Goal: Task Accomplishment & Management: Use online tool/utility

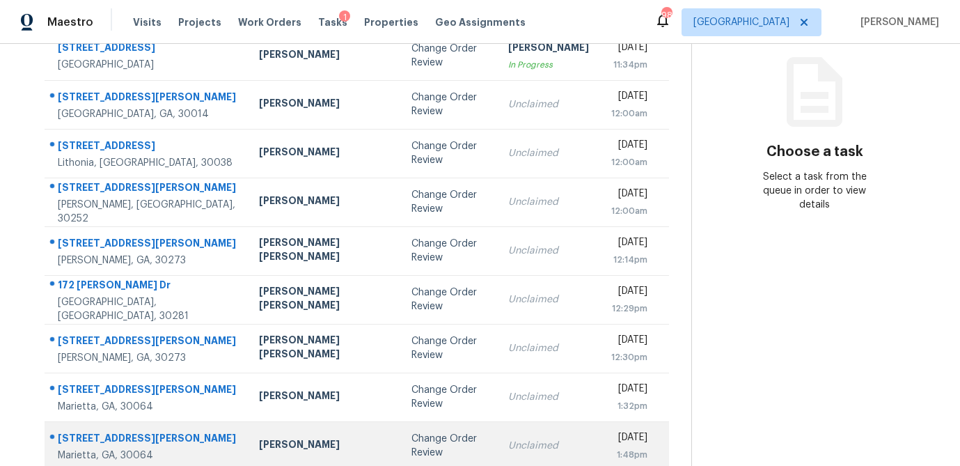
scroll to position [259, 0]
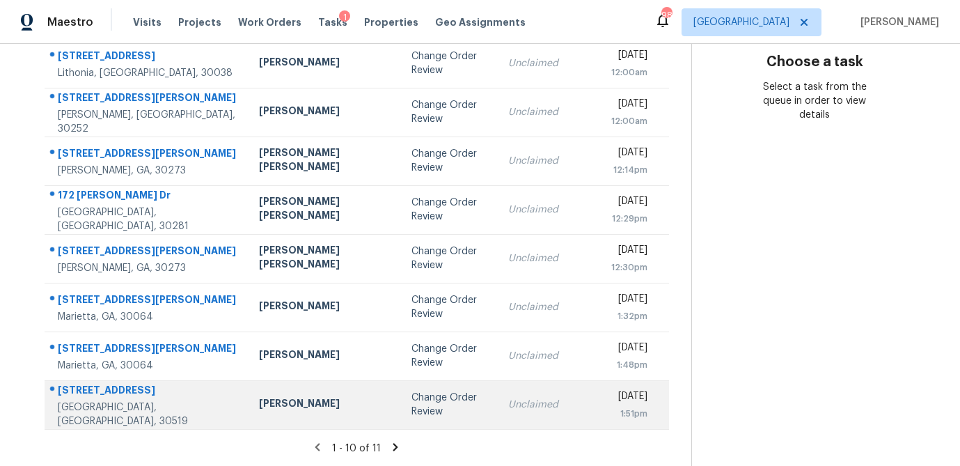
click at [259, 410] on div "[PERSON_NAME]" at bounding box center [324, 404] width 130 height 17
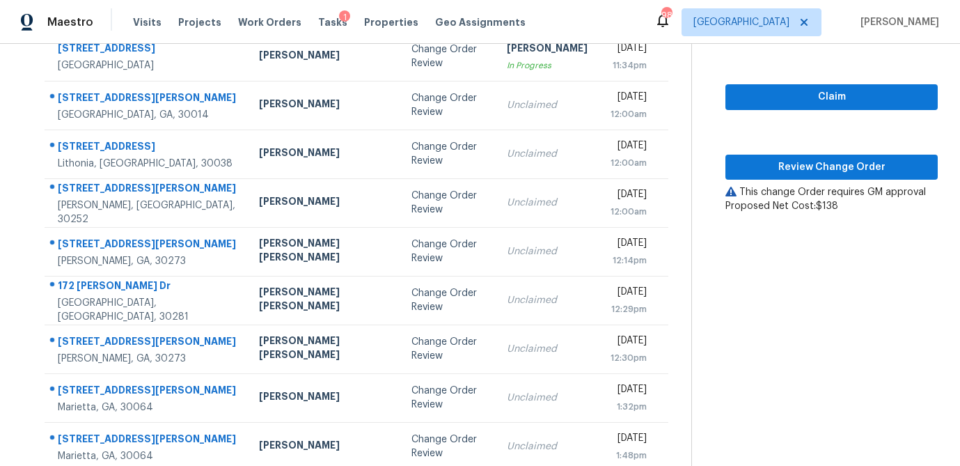
scroll to position [142, 0]
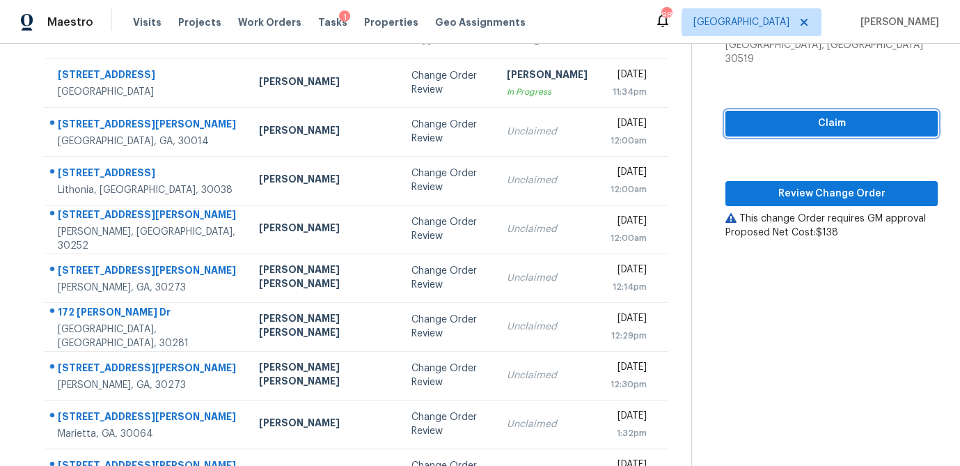
click at [828, 115] on span "Claim" at bounding box center [832, 123] width 190 height 17
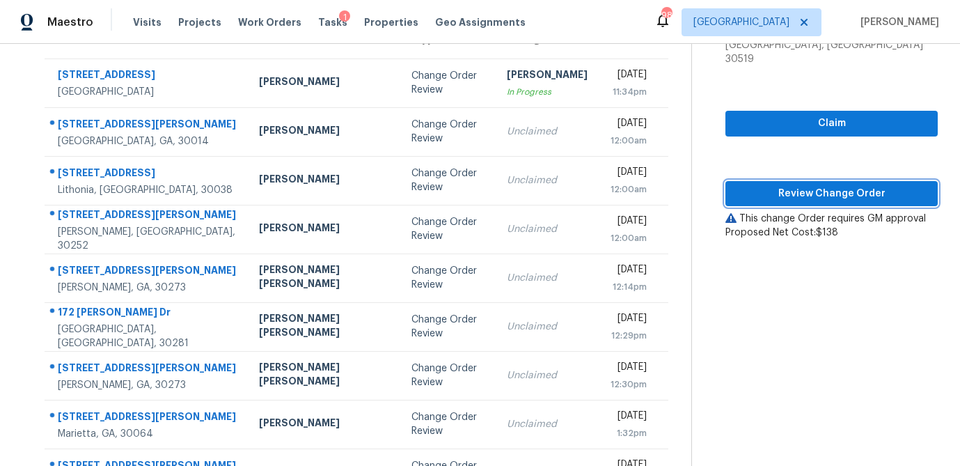
click at [800, 185] on span "Review Change Order" at bounding box center [832, 193] width 190 height 17
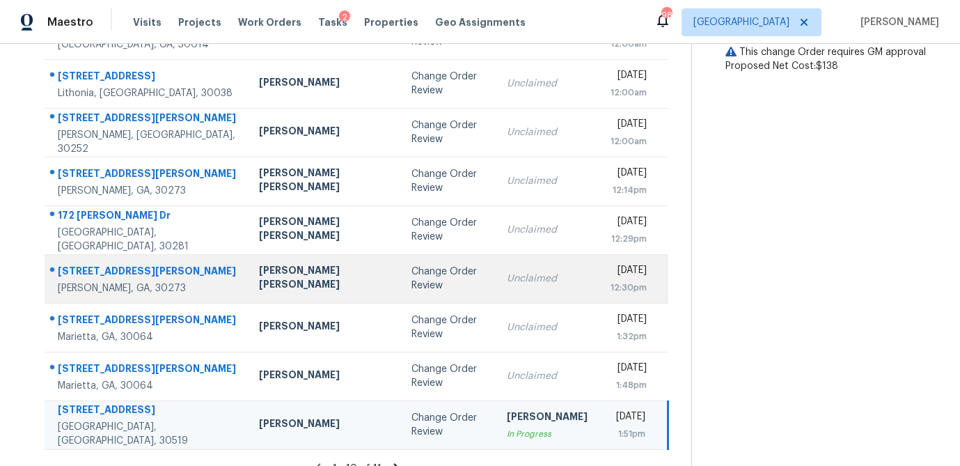
scroll to position [259, 0]
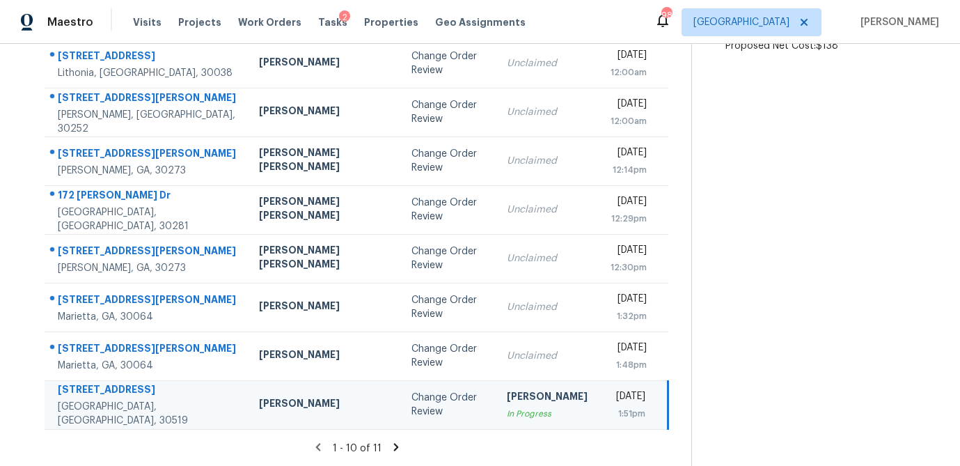
click at [393, 443] on icon at bounding box center [395, 447] width 5 height 8
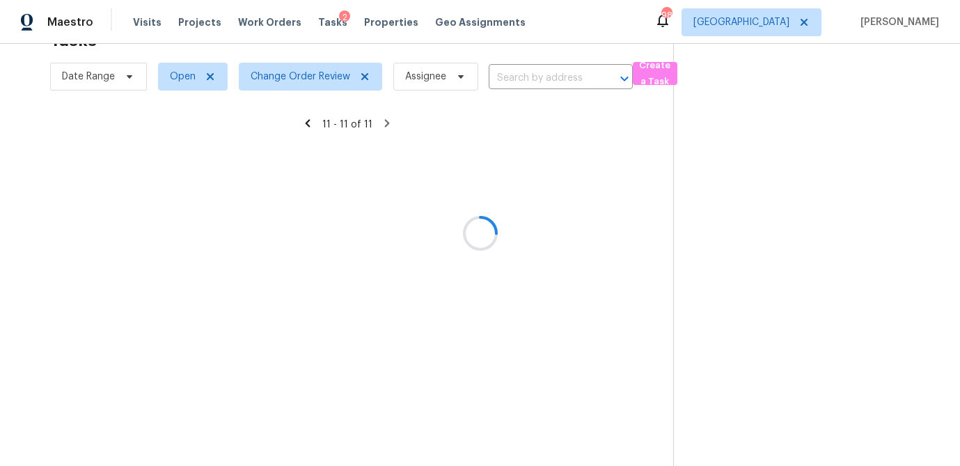
scroll to position [44, 0]
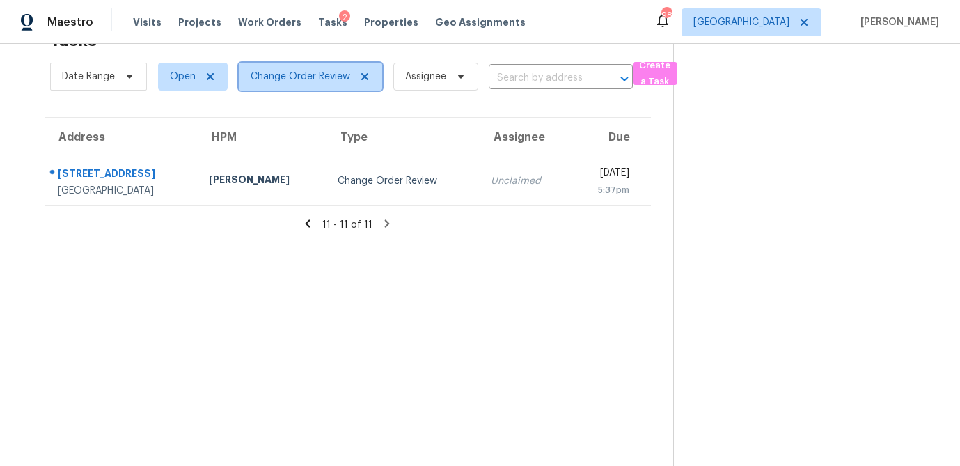
click at [362, 72] on icon at bounding box center [364, 76] width 11 height 11
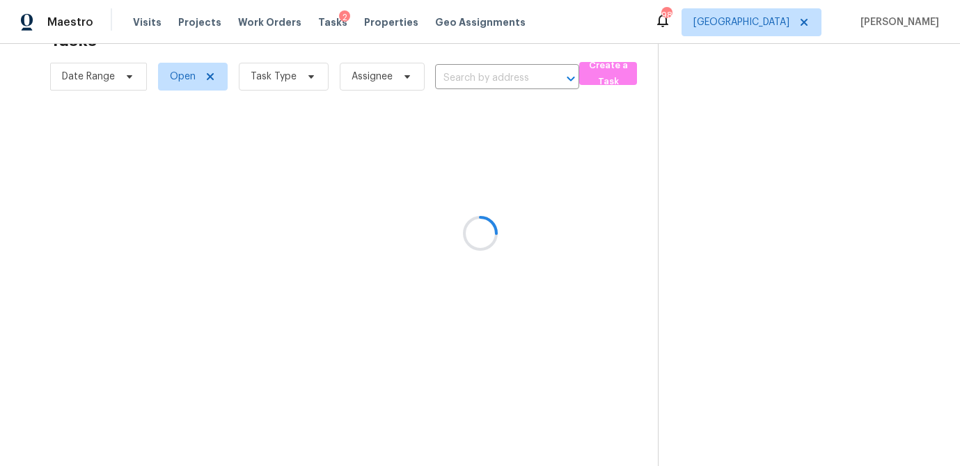
click at [310, 76] on div at bounding box center [480, 233] width 960 height 466
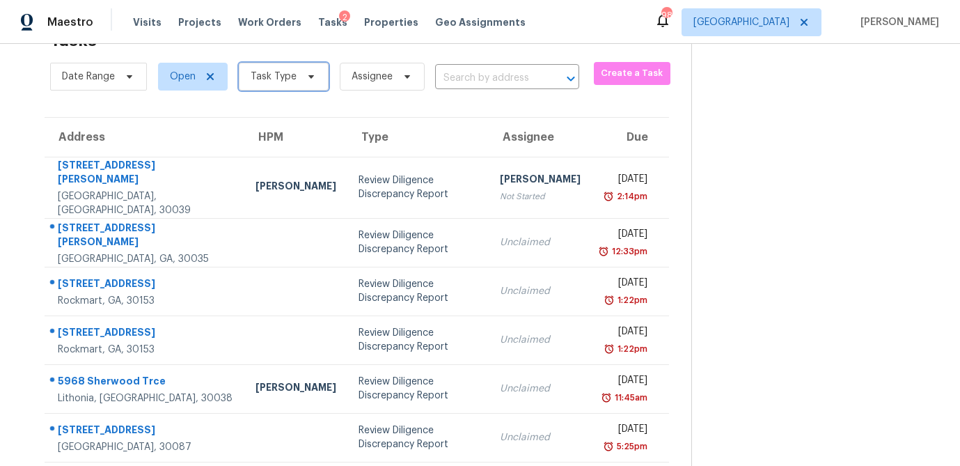
click at [310, 76] on icon at bounding box center [311, 76] width 6 height 3
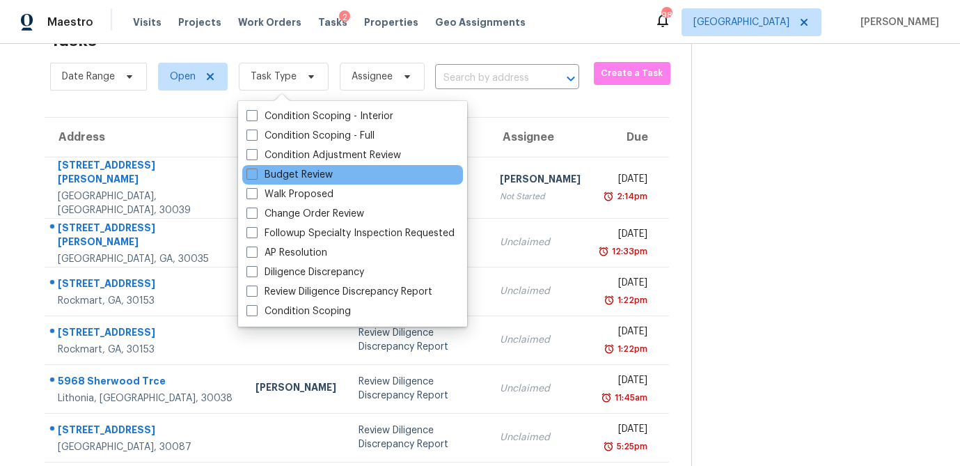
click at [251, 167] on div "Budget Review" at bounding box center [352, 174] width 221 height 19
click at [253, 173] on span at bounding box center [251, 173] width 11 height 11
click at [253, 173] on input "Budget Review" at bounding box center [250, 172] width 9 height 9
checkbox input "true"
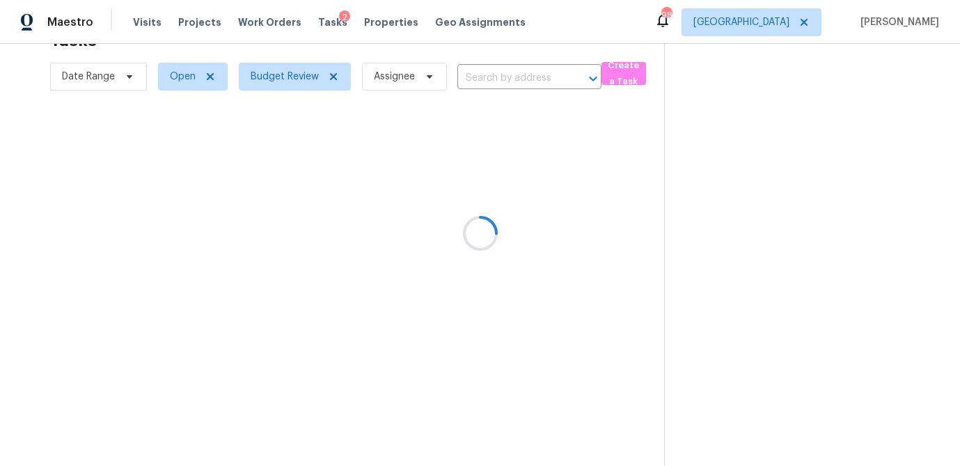
click at [599, 24] on div at bounding box center [480, 233] width 960 height 466
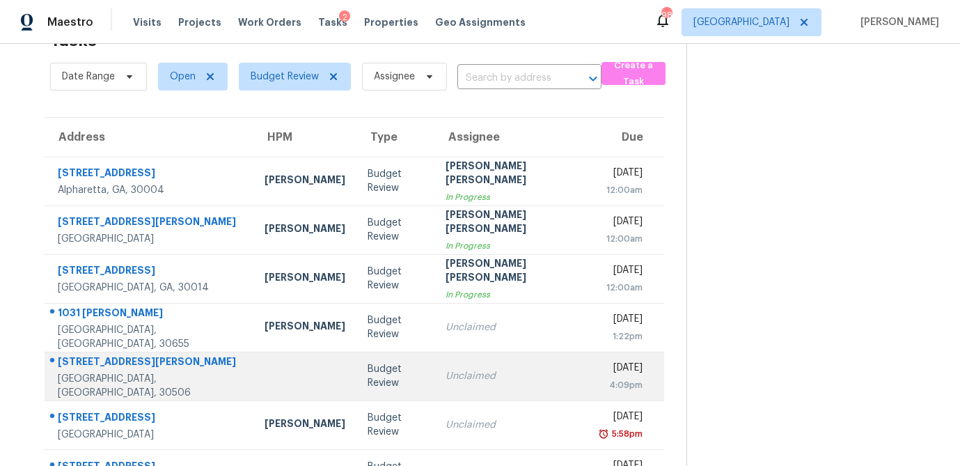
scroll to position [87, 0]
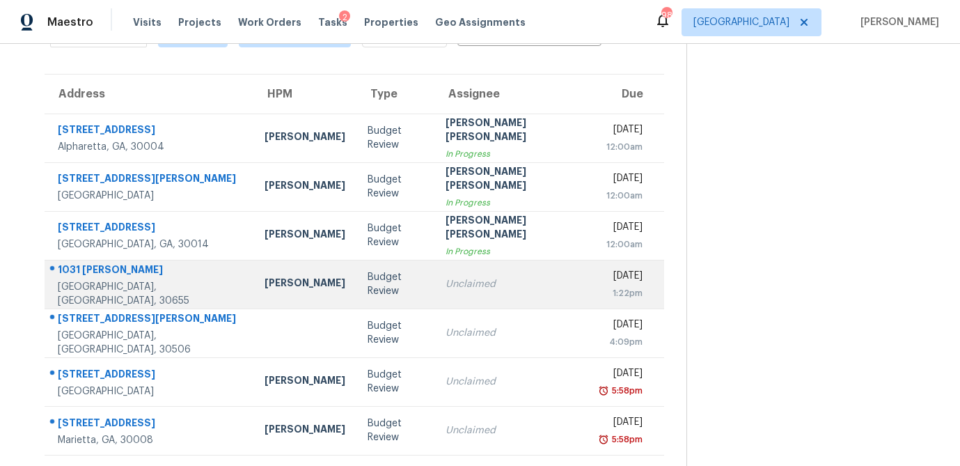
click at [446, 283] on div "Unclaimed" at bounding box center [512, 284] width 133 height 14
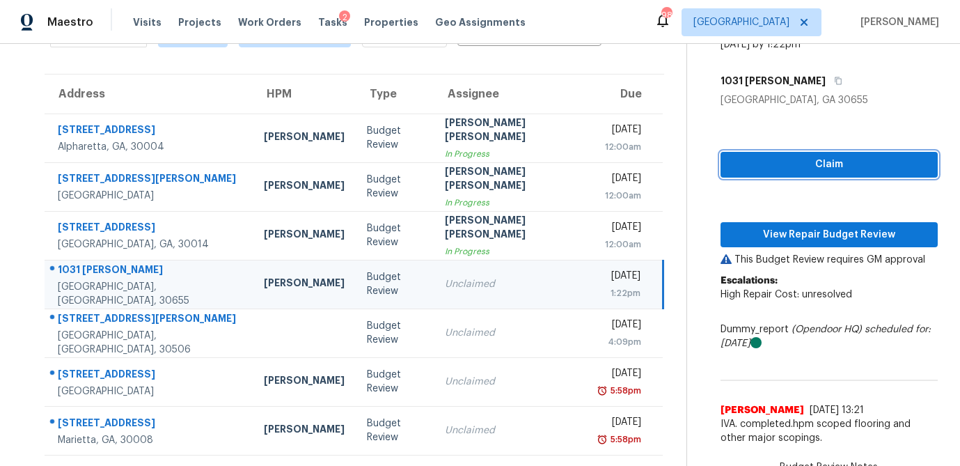
click at [853, 168] on span "Claim" at bounding box center [829, 164] width 195 height 17
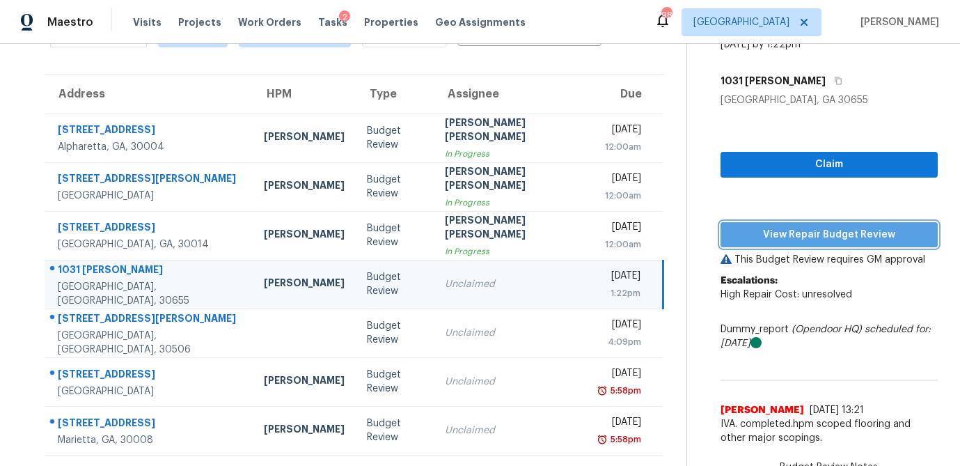
click at [816, 230] on span "View Repair Budget Review" at bounding box center [829, 234] width 195 height 17
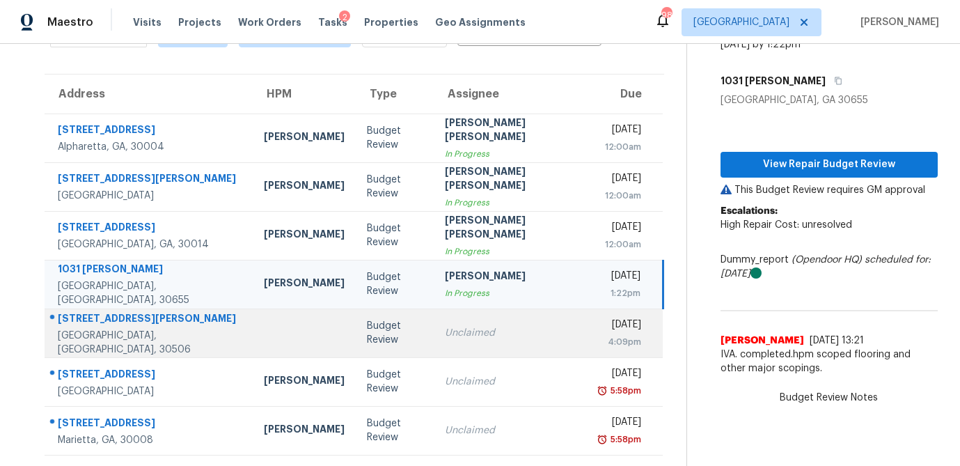
click at [434, 333] on td "Unclaimed" at bounding box center [511, 332] width 155 height 49
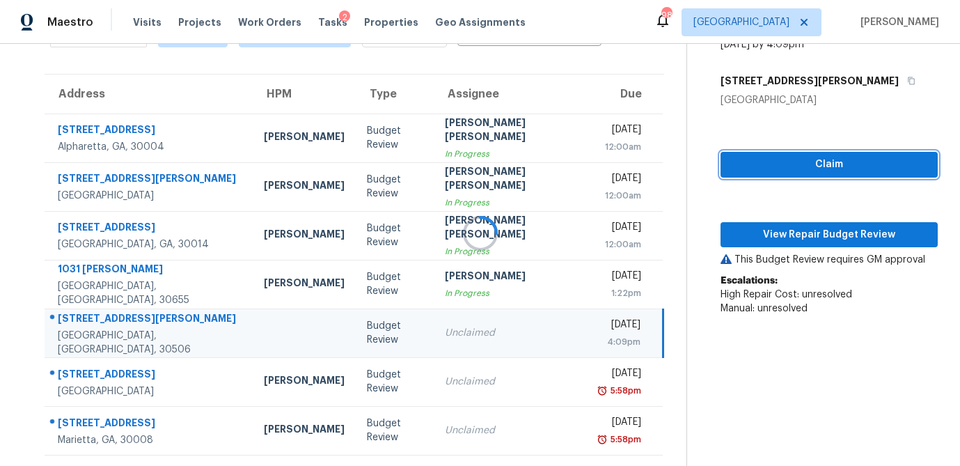
click at [775, 152] on button "Claim" at bounding box center [828, 165] width 217 height 26
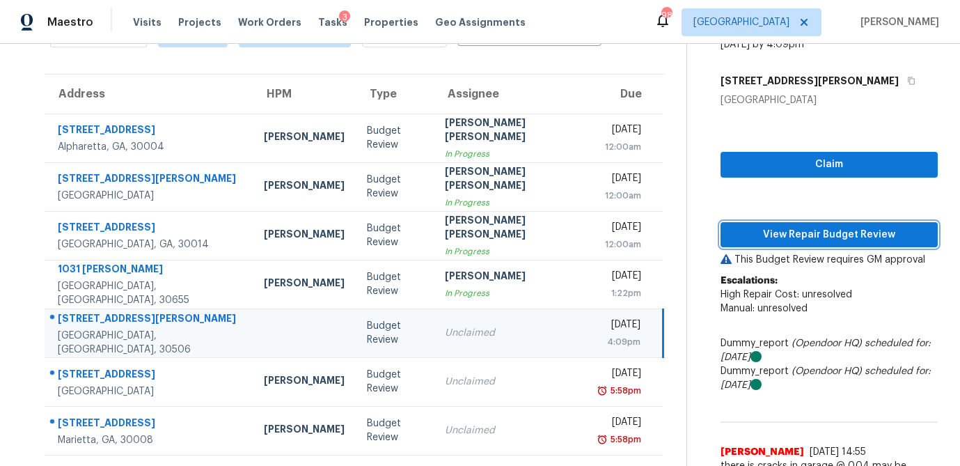
click at [764, 234] on span "View Repair Budget Review" at bounding box center [829, 234] width 195 height 17
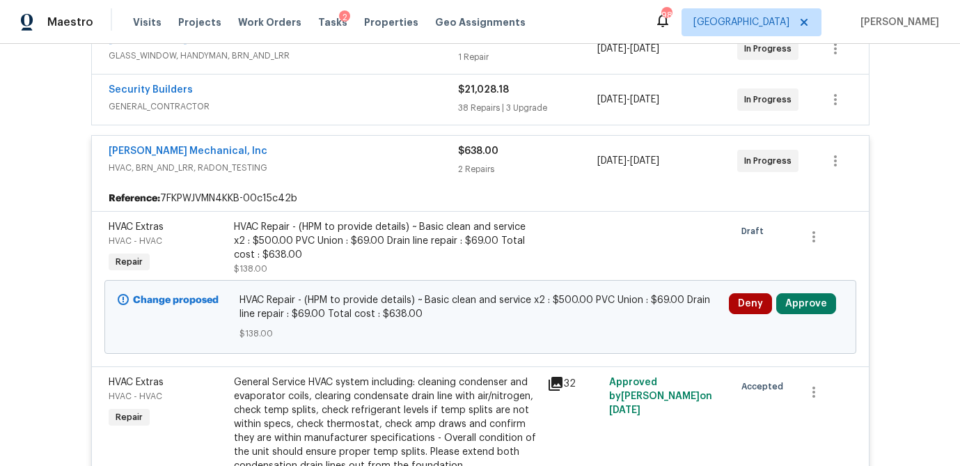
scroll to position [310, 0]
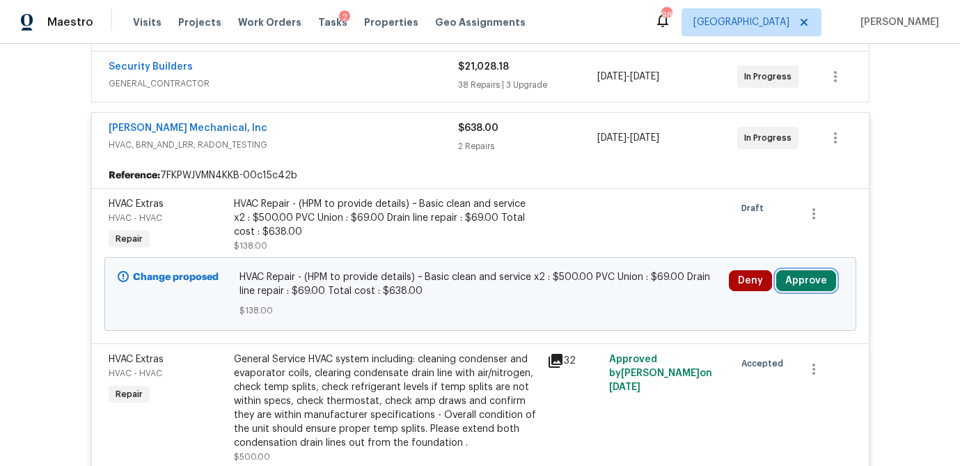
drag, startPoint x: 812, startPoint y: 283, endPoint x: 802, endPoint y: 283, distance: 9.7
click at [812, 283] on button "Approve" at bounding box center [806, 280] width 60 height 21
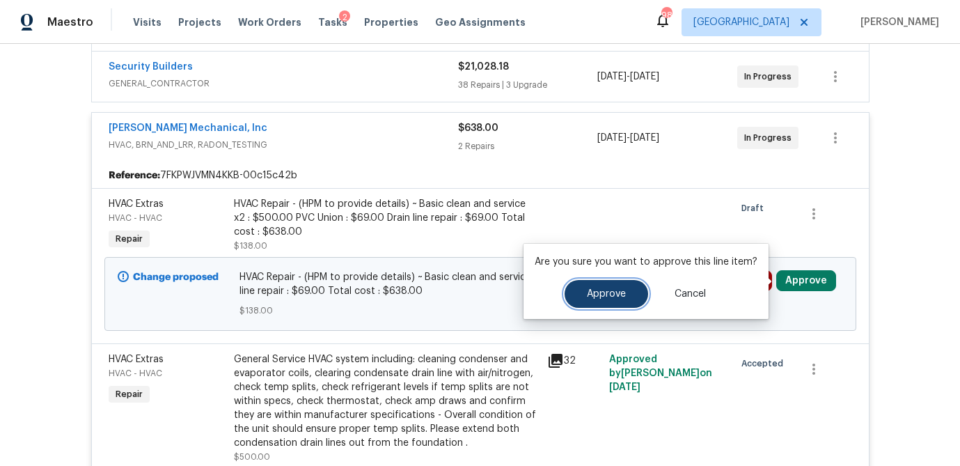
click at [621, 289] on span "Approve" at bounding box center [606, 294] width 39 height 10
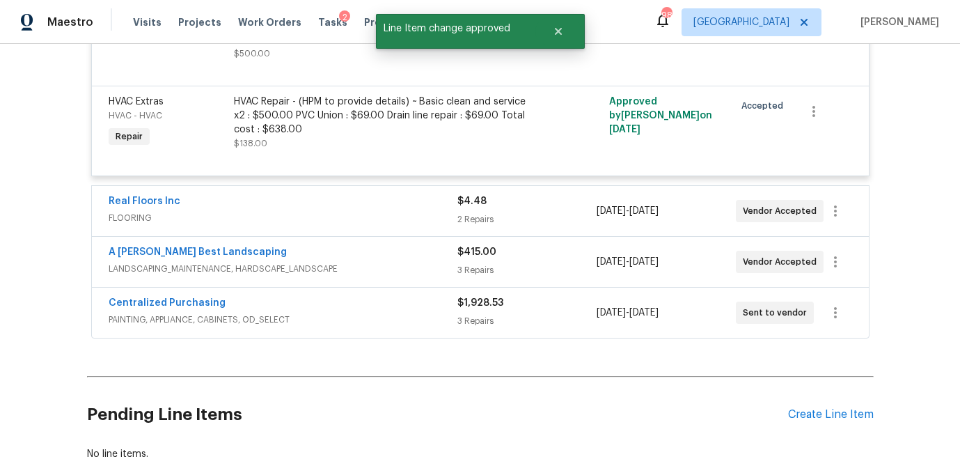
scroll to position [649, 0]
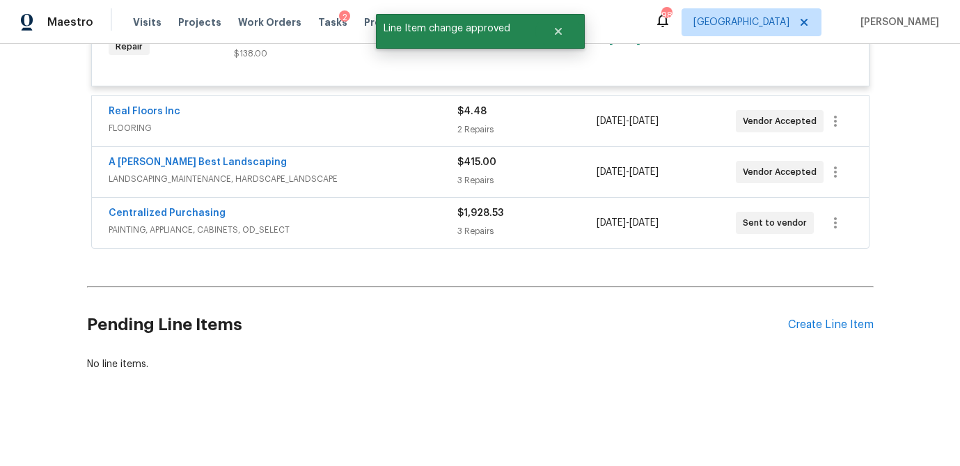
click at [505, 125] on div "2 Repairs" at bounding box center [526, 130] width 139 height 14
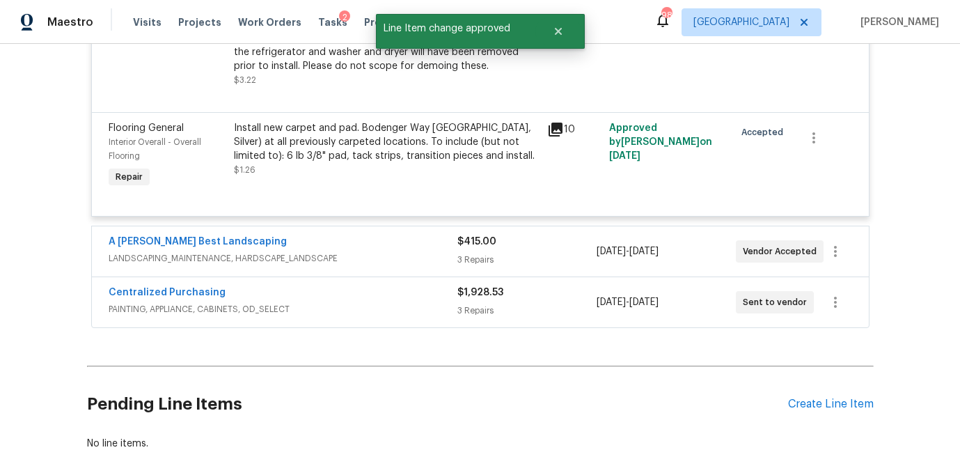
click at [505, 264] on div "3 Repairs" at bounding box center [526, 260] width 139 height 14
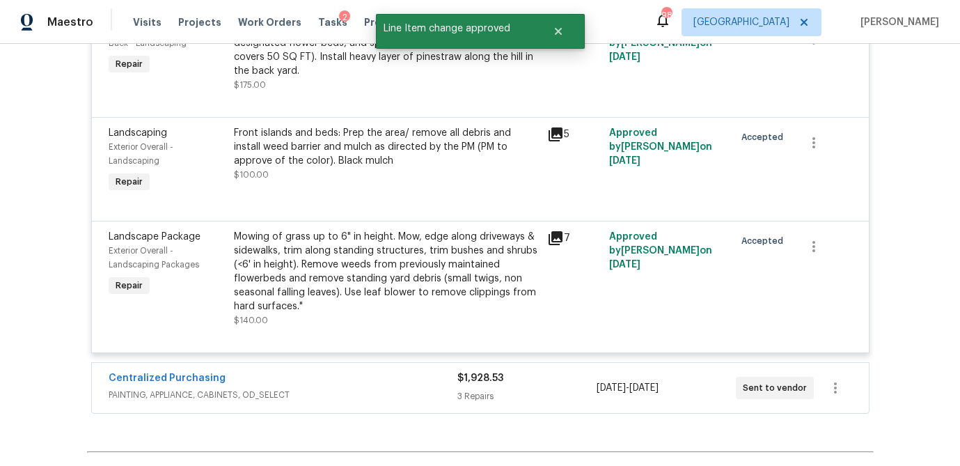
scroll to position [1146, 0]
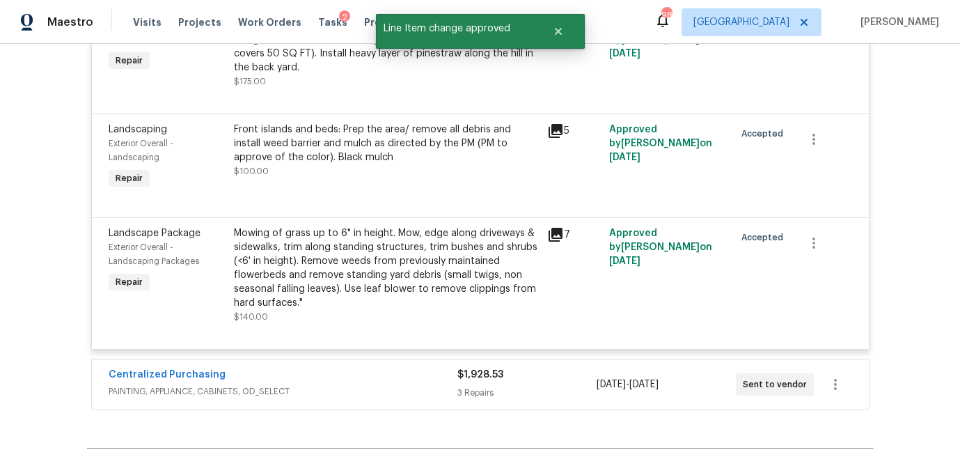
click at [546, 372] on div "$1,928.53" at bounding box center [526, 375] width 139 height 14
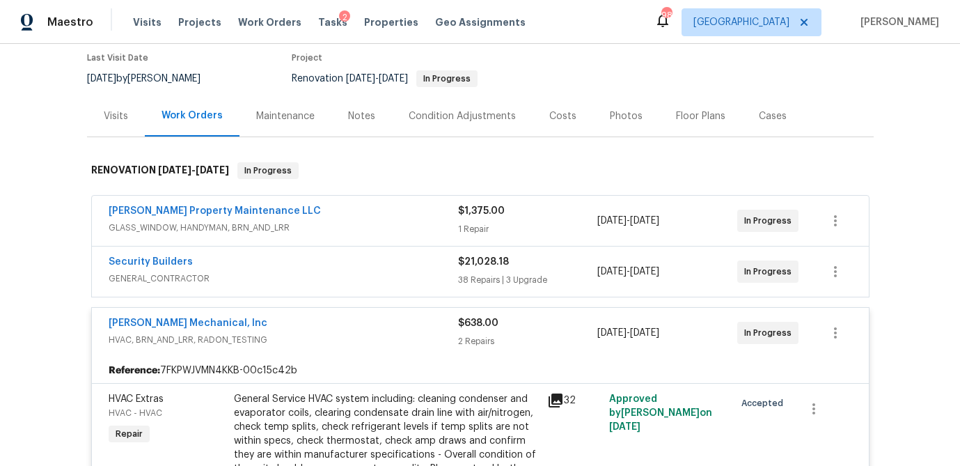
scroll to position [88, 0]
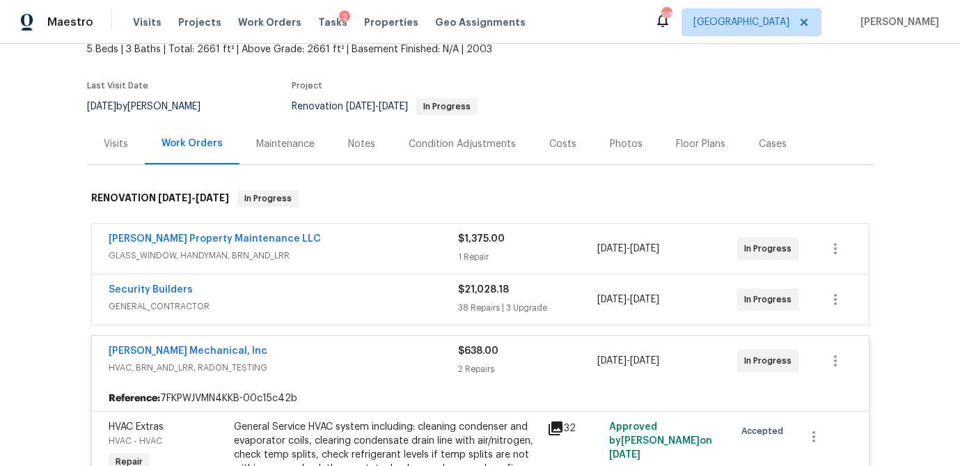
click at [542, 305] on div "38 Repairs | 3 Upgrade" at bounding box center [528, 308] width 140 height 14
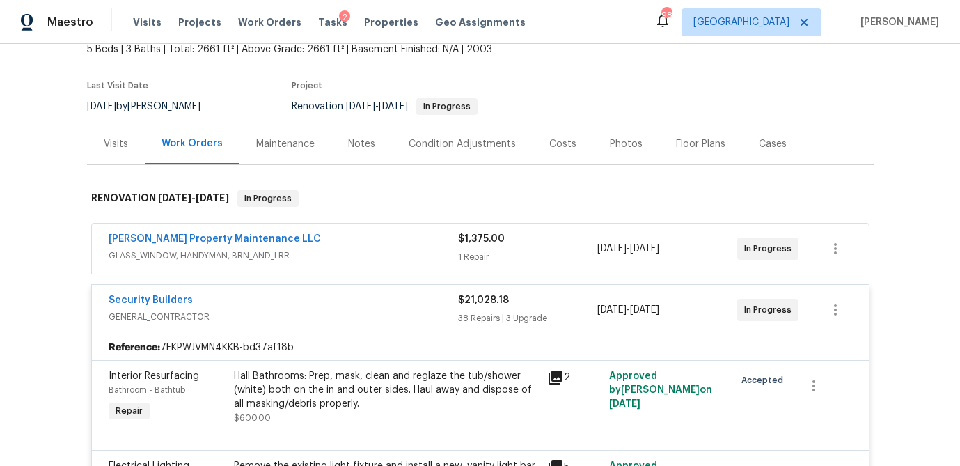
click at [545, 245] on div "$1,375.00" at bounding box center [528, 239] width 140 height 14
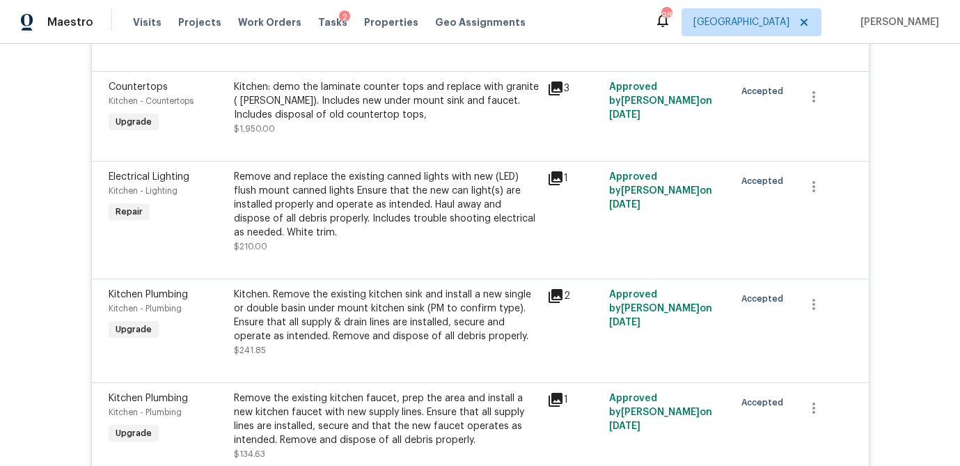
scroll to position [4927, 0]
